Goal: Task Accomplishment & Management: Manage account settings

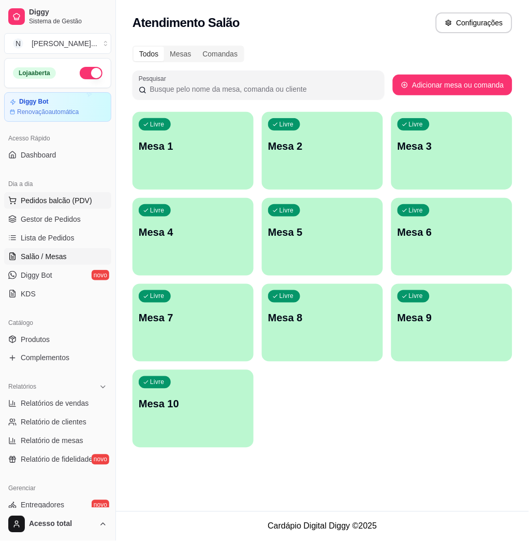
click at [67, 206] on button "Pedidos balcão (PDV)" at bounding box center [57, 200] width 107 height 17
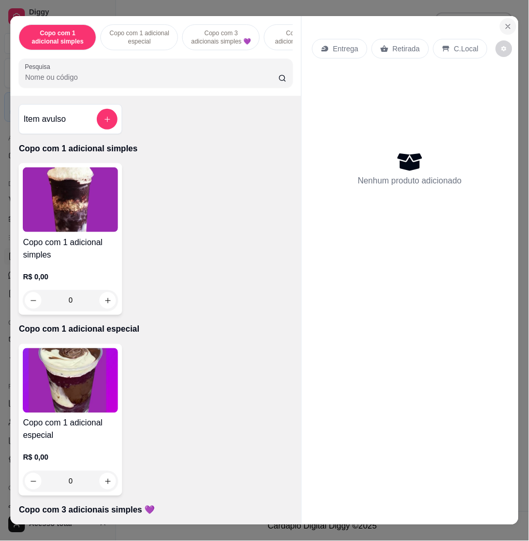
click at [504, 22] on icon "Close" at bounding box center [508, 26] width 8 height 8
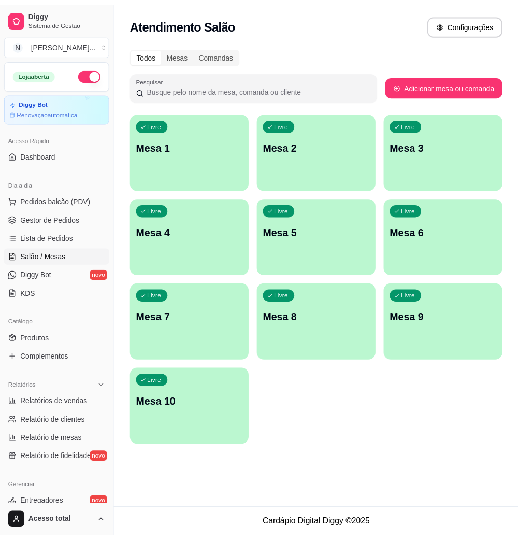
scroll to position [204, 0]
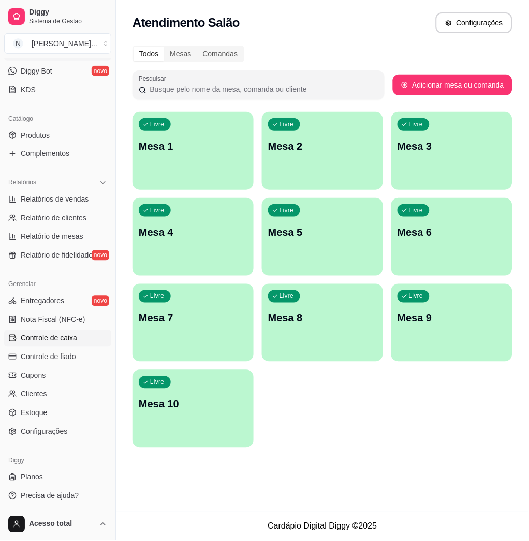
click at [60, 330] on link "Controle de caixa" at bounding box center [57, 338] width 107 height 17
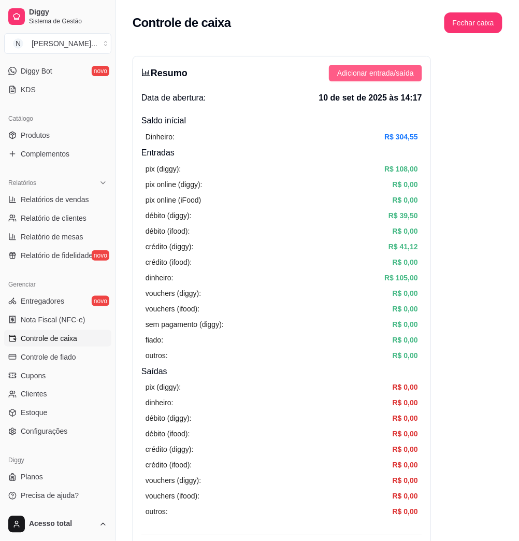
click at [338, 74] on span "Adicionar entrada/saída" at bounding box center [375, 72] width 77 height 11
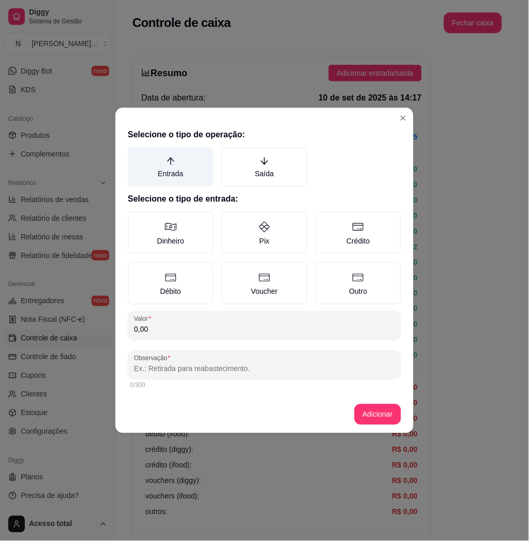
click at [184, 173] on label "Entrada" at bounding box center [170, 166] width 85 height 39
click at [136, 155] on button "Entrada" at bounding box center [131, 151] width 8 height 8
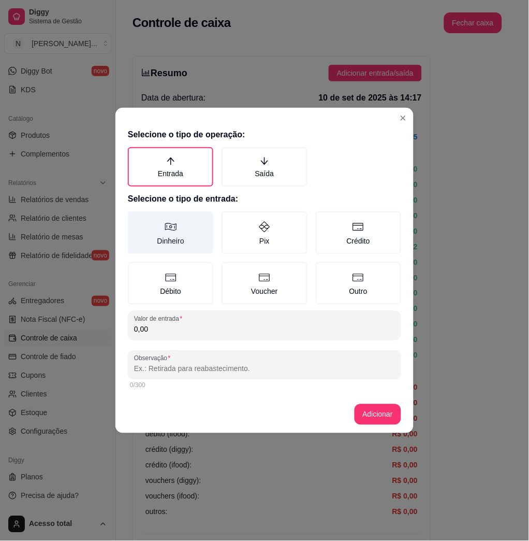
click at [191, 227] on label "Dinheiro" at bounding box center [170, 232] width 85 height 42
click at [136, 219] on button "Dinheiro" at bounding box center [131, 215] width 8 height 8
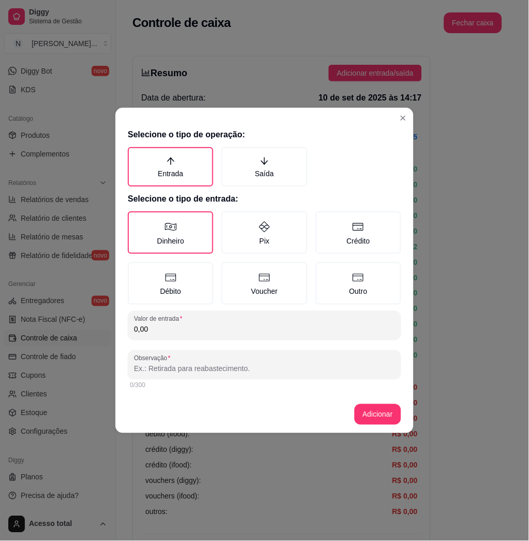
click at [223, 324] on input "0,00" at bounding box center [264, 329] width 261 height 10
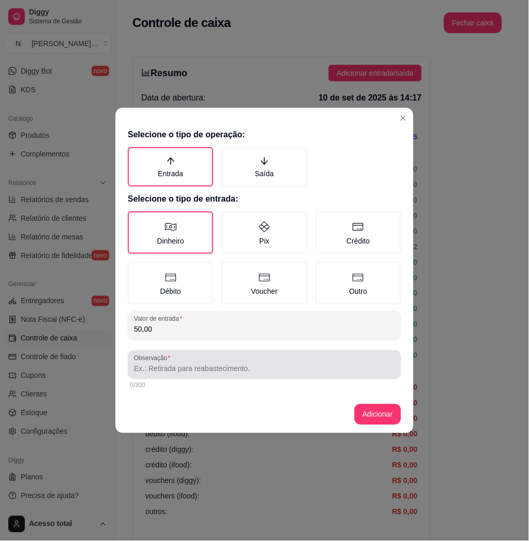
type input "50,00"
click at [183, 381] on div "0/300" at bounding box center [264, 385] width 269 height 8
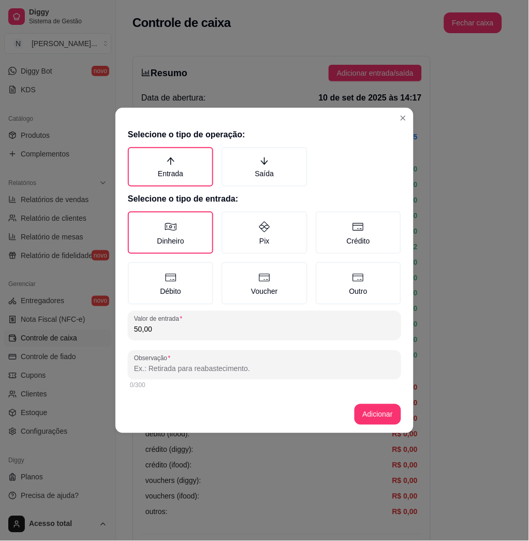
click at [184, 370] on input "Observação" at bounding box center [264, 368] width 261 height 10
type input "s"
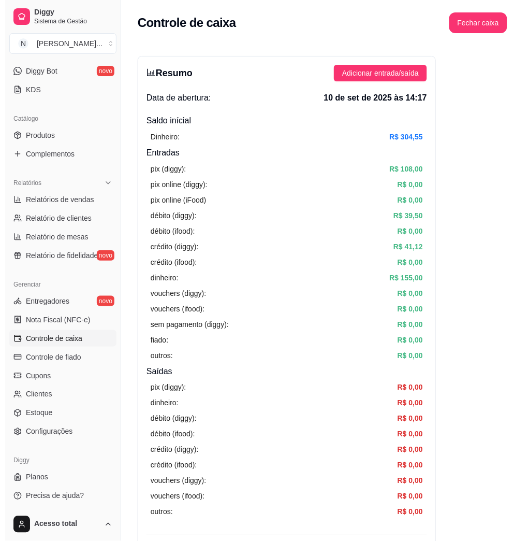
scroll to position [135, 0]
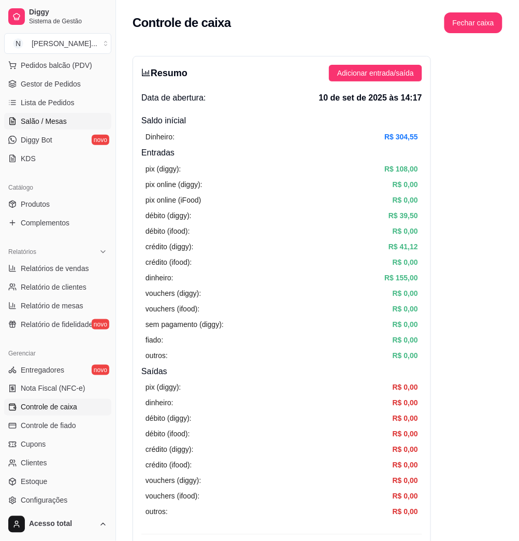
click at [59, 122] on span "Salão / Mesas" at bounding box center [44, 121] width 46 height 10
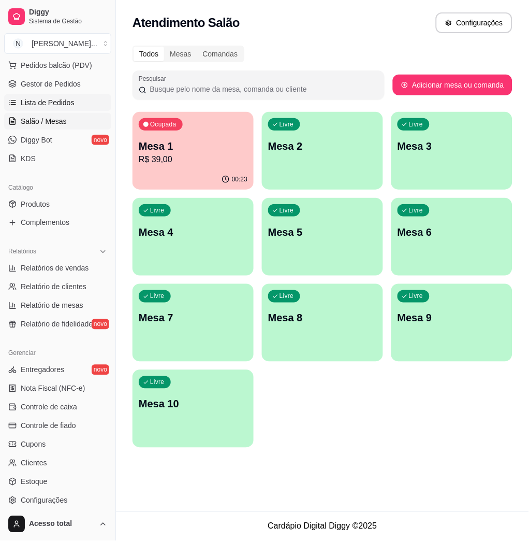
drag, startPoint x: 45, startPoint y: 102, endPoint x: 51, endPoint y: 105, distance: 6.9
click at [45, 103] on span "Lista de Pedidos" at bounding box center [48, 102] width 54 height 10
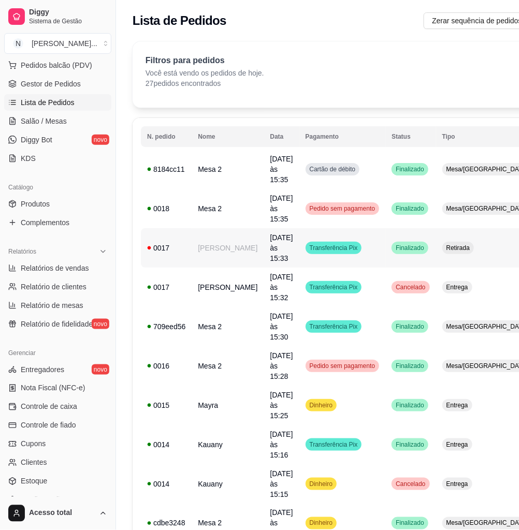
click at [460, 228] on td "Retirada" at bounding box center [487, 247] width 103 height 39
click at [468, 228] on td "Retirada" at bounding box center [487, 247] width 103 height 39
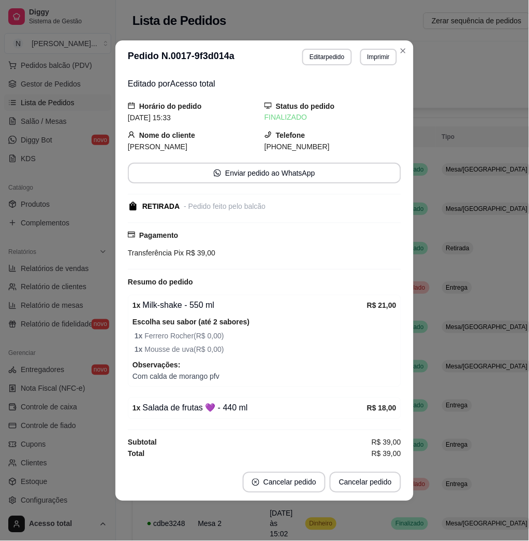
click at [406, 317] on div "Editado por Acesso total Horário do pedido [DATE] 15:33 Status do pedido FINALI…" at bounding box center [264, 269] width 298 height 390
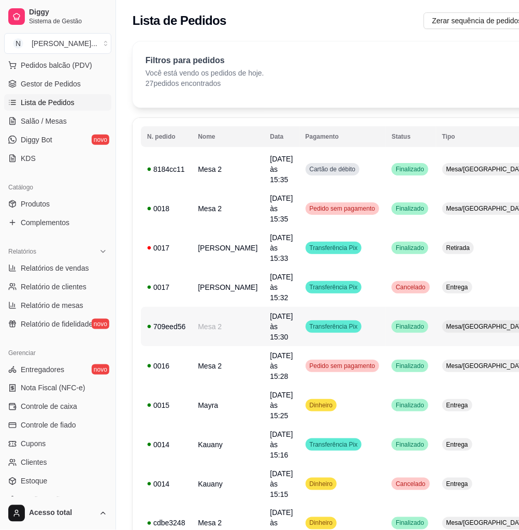
click at [439, 307] on td "Mesa/[GEOGRAPHIC_DATA]" at bounding box center [487, 326] width 103 height 39
